Goal: Task Accomplishment & Management: Manage account settings

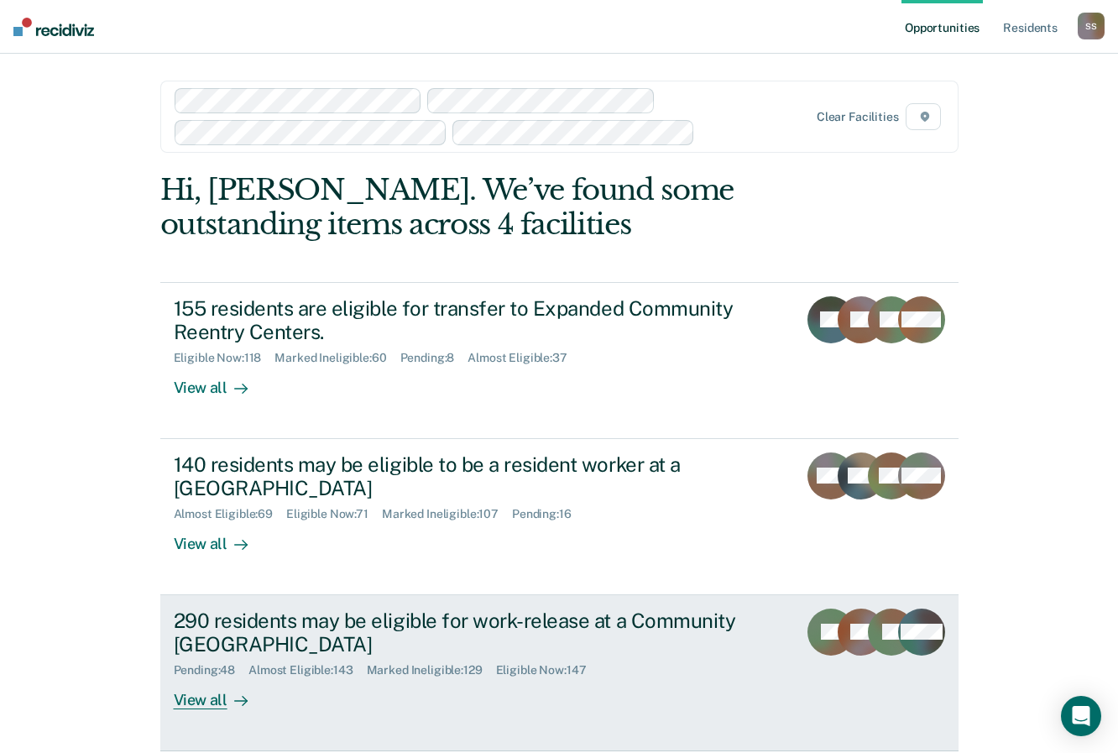
click at [205, 628] on div "290 residents may be eligible for work-release at a Community [GEOGRAPHIC_DATA]" at bounding box center [468, 633] width 589 height 49
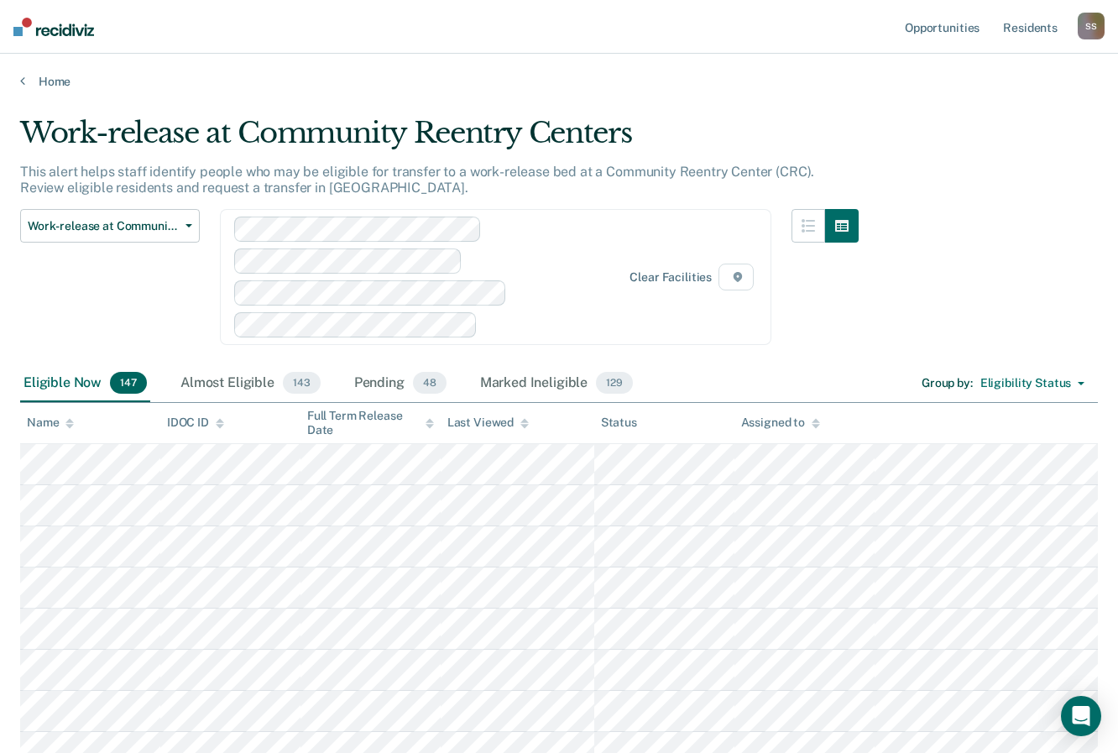
click at [782, 263] on div "Work-release at Community Reentry Centers Expanded Community Reentry Centers Re…" at bounding box center [439, 287] width 839 height 156
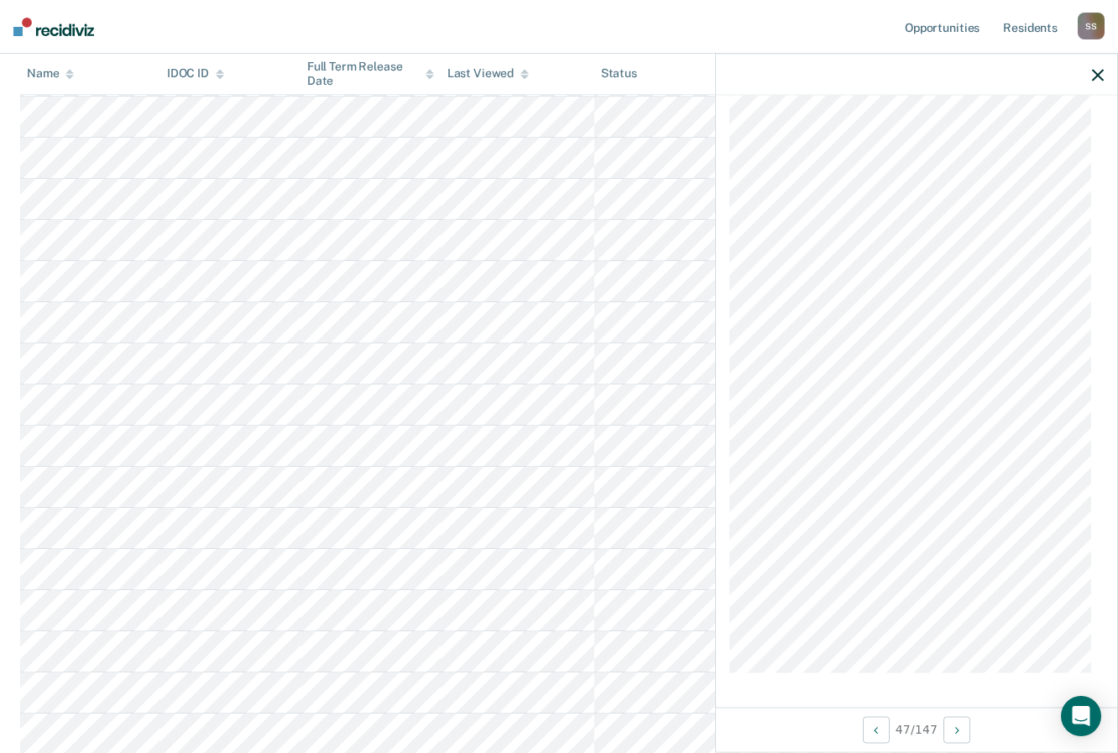
scroll to position [552, 0]
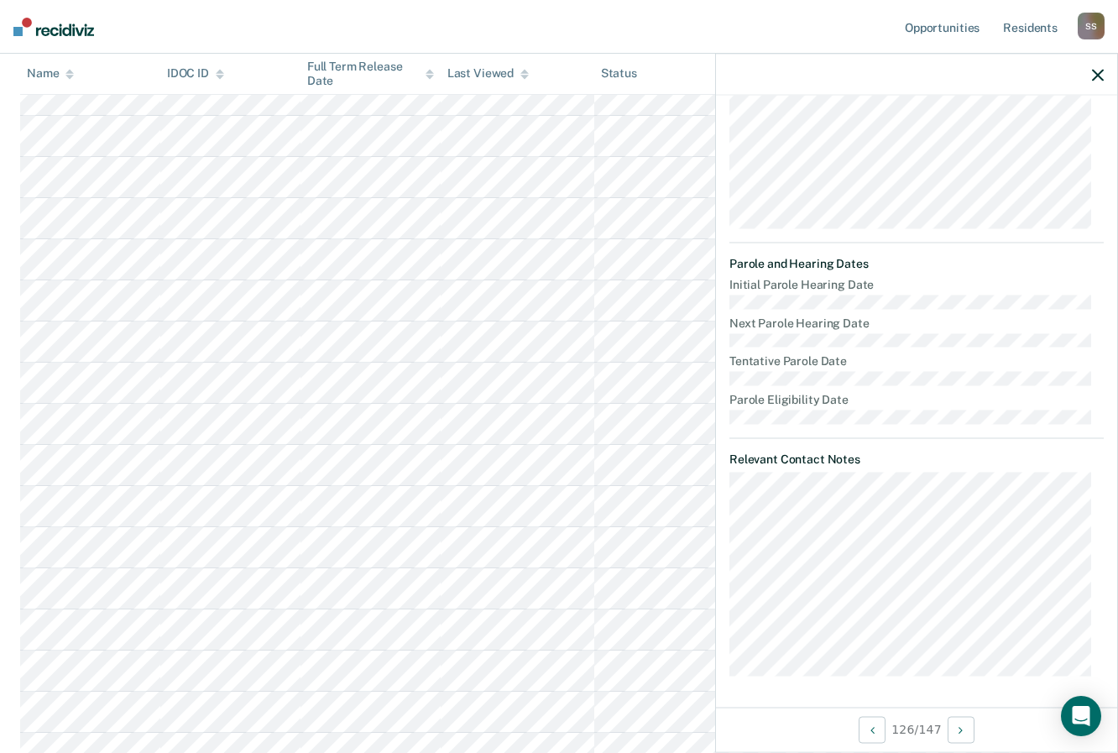
scroll to position [5512, 0]
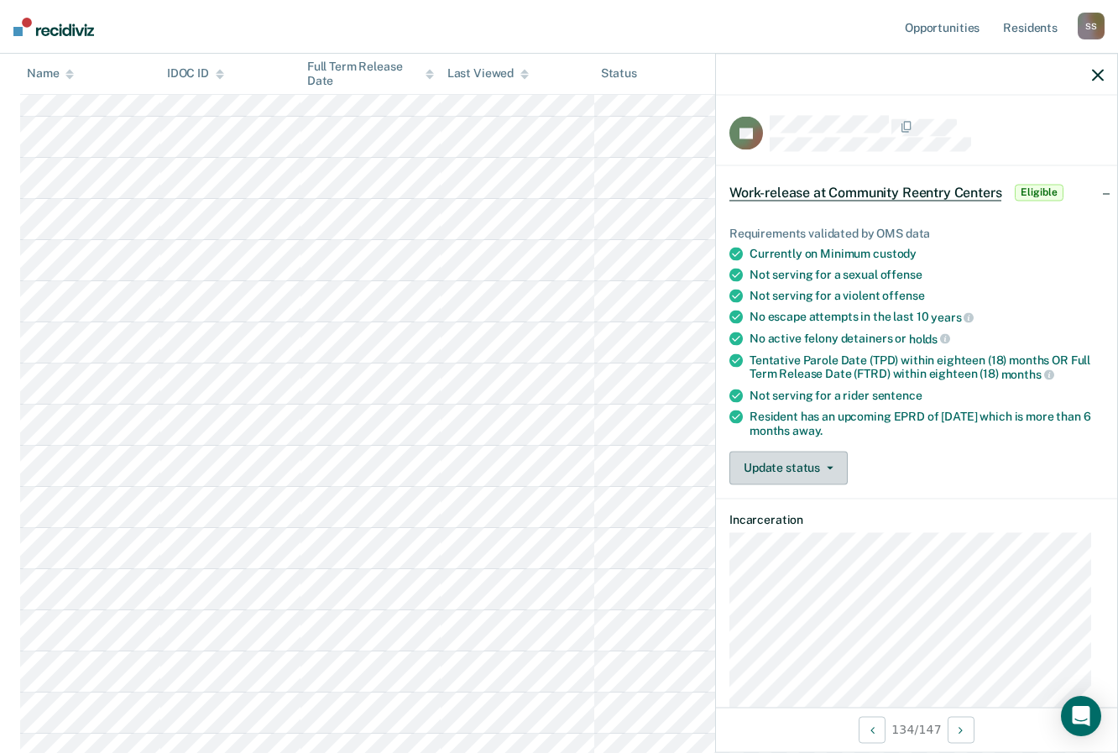
scroll to position [5508, 0]
click at [832, 466] on icon "button" at bounding box center [830, 467] width 7 height 3
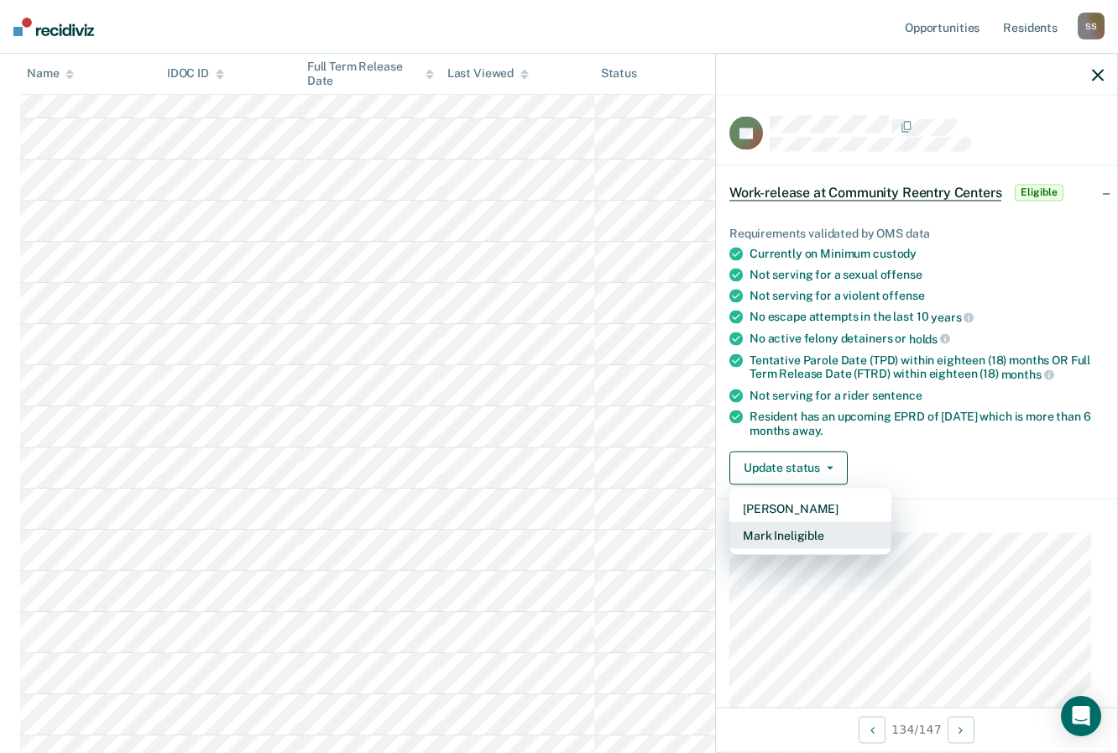
click at [797, 535] on button "Mark Ineligible" at bounding box center [810, 534] width 162 height 27
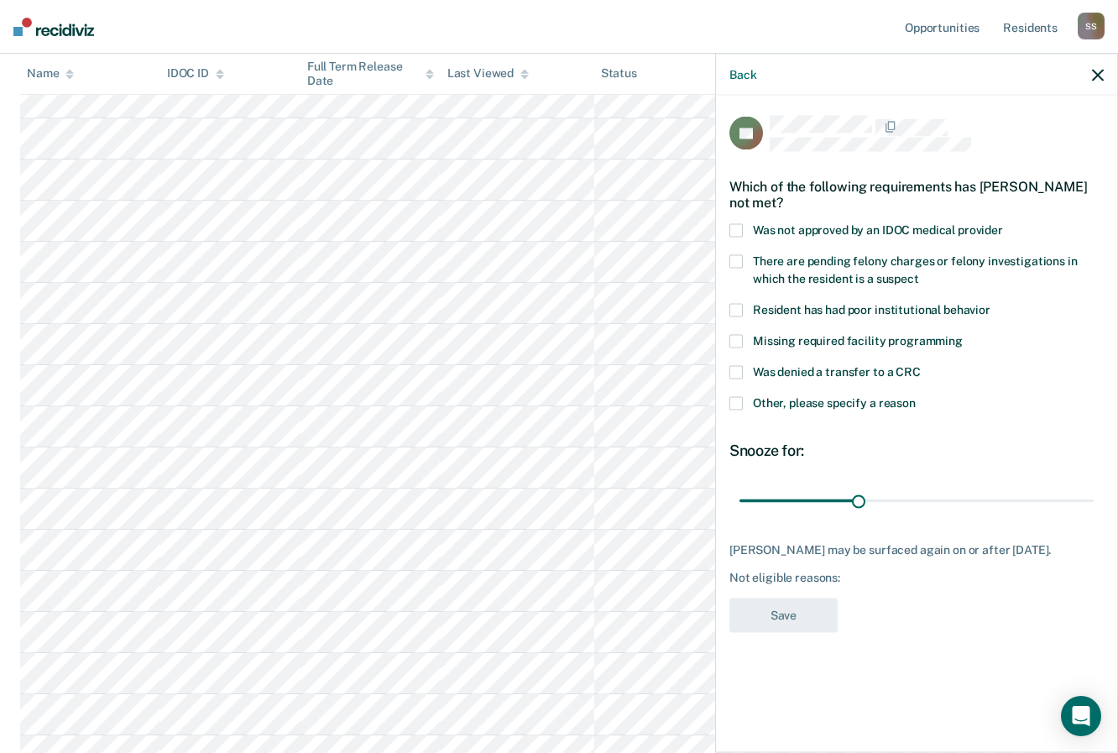
click at [736, 366] on span at bounding box center [735, 372] width 13 height 13
click at [734, 397] on span at bounding box center [735, 403] width 13 height 13
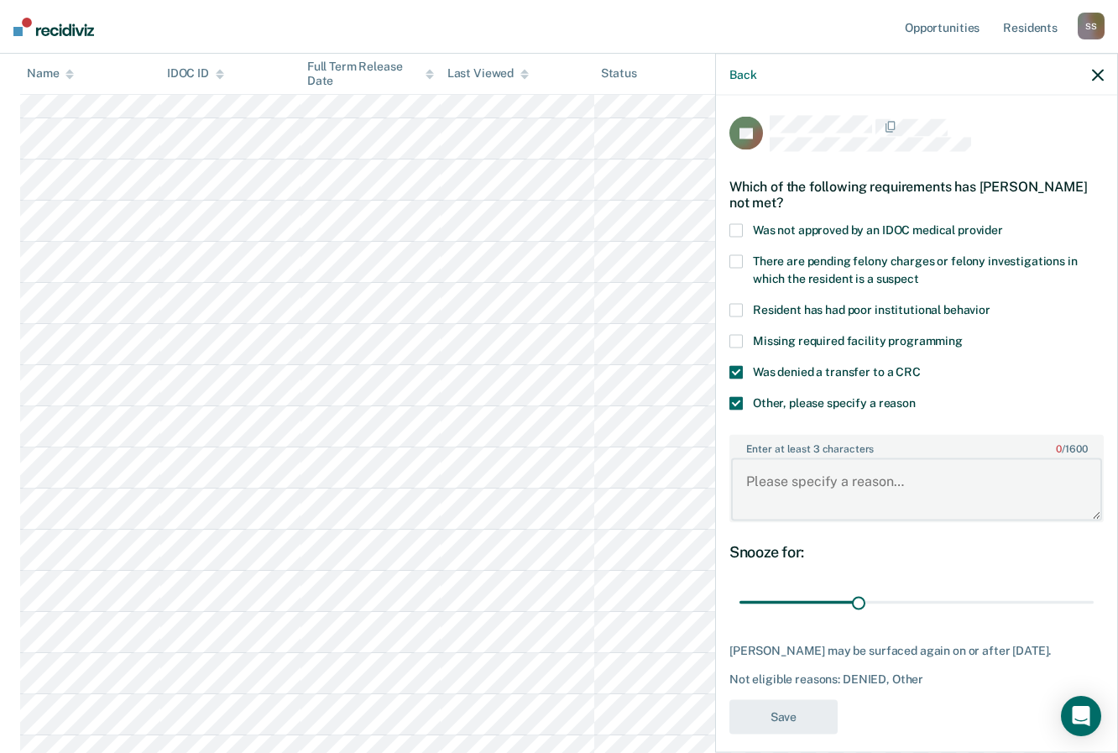
click at [756, 475] on textarea "Enter at least 3 characters 0 / 1600" at bounding box center [916, 489] width 371 height 62
type textarea "Removed from TVCRC, pending DOR."
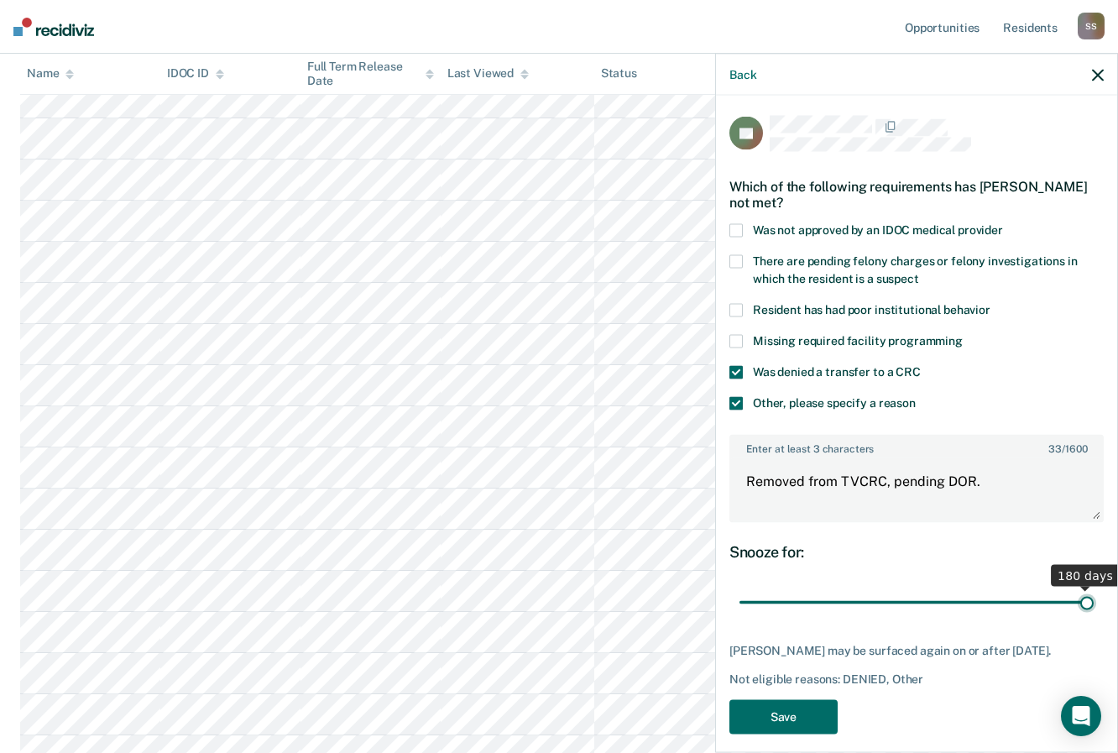
drag, startPoint x: 856, startPoint y: 600, endPoint x: 1092, endPoint y: 602, distance: 235.9
type input "180"
click at [1092, 602] on input "range" at bounding box center [917, 602] width 354 height 29
click at [787, 729] on button "Save" at bounding box center [783, 716] width 108 height 34
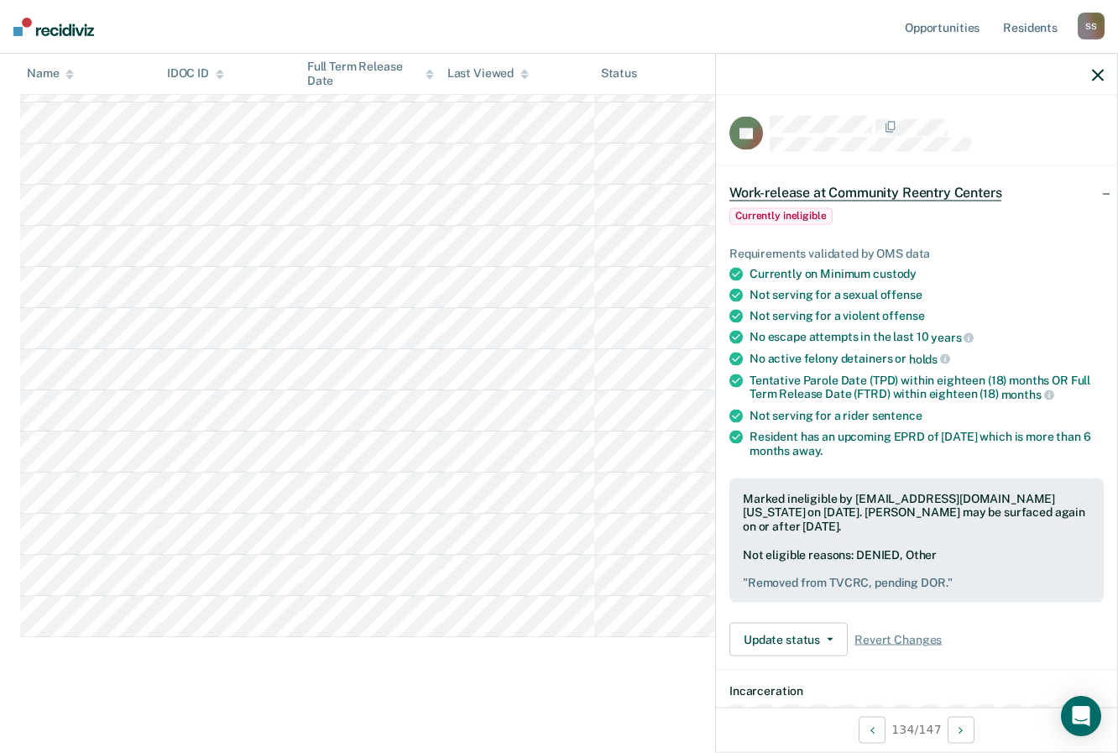
scroll to position [5811, 0]
